Goal: Check status

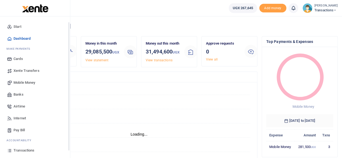
scroll to position [35, 0]
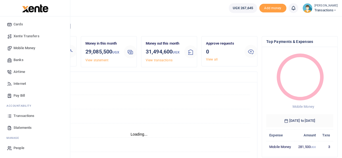
click at [19, 115] on span "Transactions" at bounding box center [24, 115] width 21 height 5
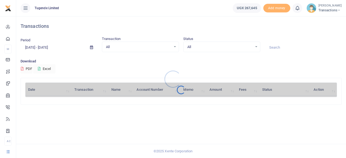
click at [280, 51] on div at bounding box center [173, 79] width 346 height 158
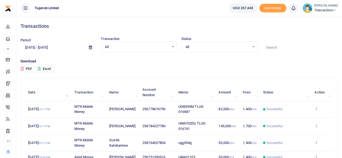
click at [279, 46] on input at bounding box center [300, 47] width 76 height 9
paste input "UGD622X"
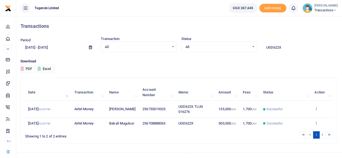
type input "UGD622X"
click at [316, 121] on icon at bounding box center [316, 123] width 4 height 4
click at [295, 101] on link "View details" at bounding box center [296, 103] width 43 height 8
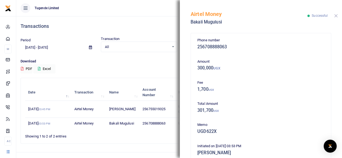
click at [335, 18] on button "Close" at bounding box center [336, 16] width 4 height 4
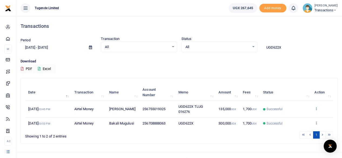
click at [315, 107] on icon at bounding box center [316, 109] width 4 height 4
click at [295, 114] on link "View details" at bounding box center [296, 118] width 43 height 8
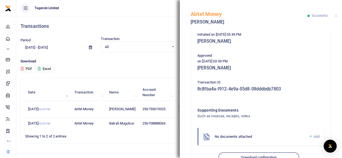
scroll to position [112, 0]
click at [334, 14] on div at bounding box center [336, 16] width 4 height 4
click at [334, 15] on button "Close" at bounding box center [336, 16] width 4 height 4
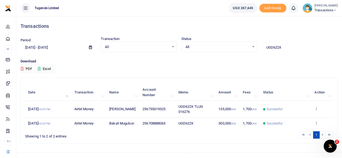
scroll to position [0, 0]
